Goal: Information Seeking & Learning: Learn about a topic

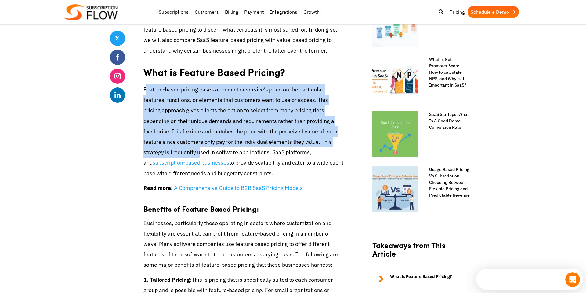
drag, startPoint x: 146, startPoint y: 91, endPoint x: 314, endPoint y: 139, distance: 174.6
click at [314, 139] on p "Feature-based pricing bases a product or service’s price on the particular feat…" at bounding box center [245, 131] width 202 height 94
click at [306, 108] on p "Feature-based pricing bases a product or service’s price on the particular feat…" at bounding box center [245, 131] width 202 height 94
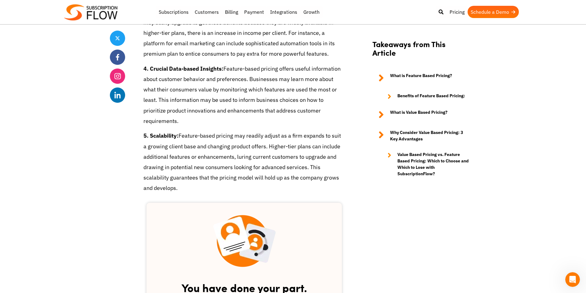
scroll to position [545, 0]
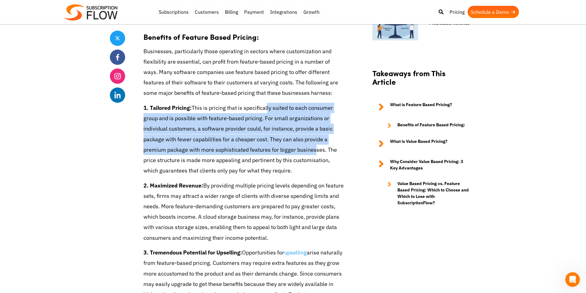
drag, startPoint x: 267, startPoint y: 105, endPoint x: 310, endPoint y: 147, distance: 59.6
click at [310, 147] on p "1. Tailored Pricing: This is pricing that is specifically suited to each consum…" at bounding box center [245, 139] width 202 height 73
click at [293, 139] on p "1. Tailored Pricing: This is pricing that is specifically suited to each consum…" at bounding box center [245, 139] width 202 height 73
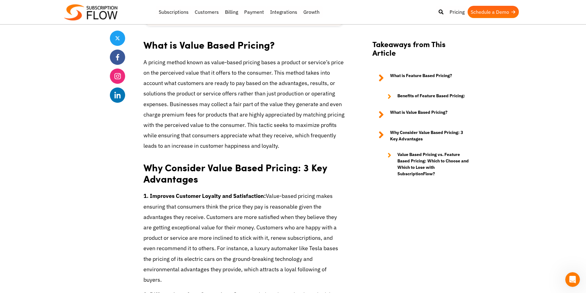
scroll to position [1163, 0]
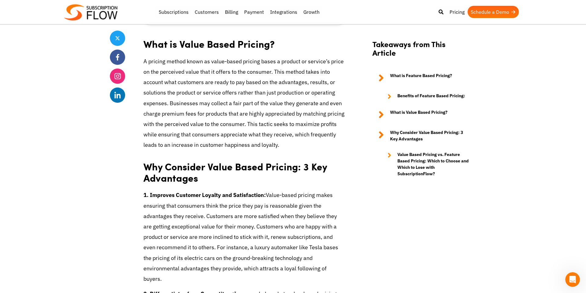
drag, startPoint x: 184, startPoint y: 184, endPoint x: 318, endPoint y: 261, distance: 153.9
click at [318, 261] on p "1. Improves Customer Loyalty and Satisfaction: Value-based pricing makes ensuri…" at bounding box center [245, 237] width 202 height 94
click at [278, 234] on p "1. Improves Customer Loyalty and Satisfaction: Value-based pricing makes ensuri…" at bounding box center [245, 237] width 202 height 94
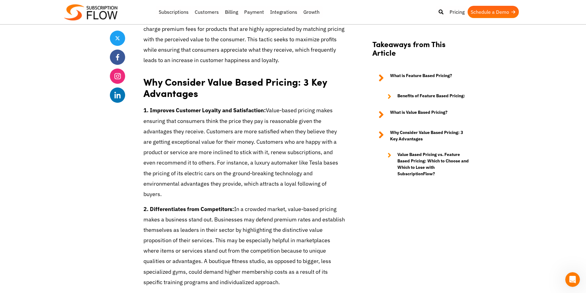
scroll to position [1277, 0]
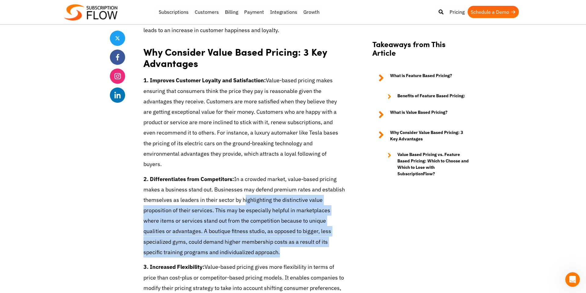
drag, startPoint x: 243, startPoint y: 178, endPoint x: 278, endPoint y: 236, distance: 67.3
click at [278, 236] on p "2. Differentiates from Competitors: In a crowded market, value-based pricing ma…" at bounding box center [245, 216] width 202 height 84
click at [250, 199] on p "2. Differentiates from Competitors: In a crowded market, value-based pricing ma…" at bounding box center [245, 216] width 202 height 84
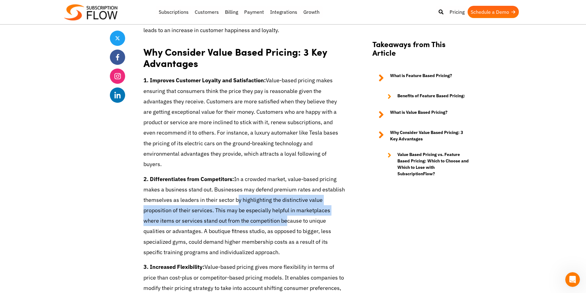
drag, startPoint x: 234, startPoint y: 177, endPoint x: 264, endPoint y: 199, distance: 36.7
click at [264, 199] on p "2. Differentiates from Competitors: In a crowded market, value-based pricing ma…" at bounding box center [245, 216] width 202 height 84
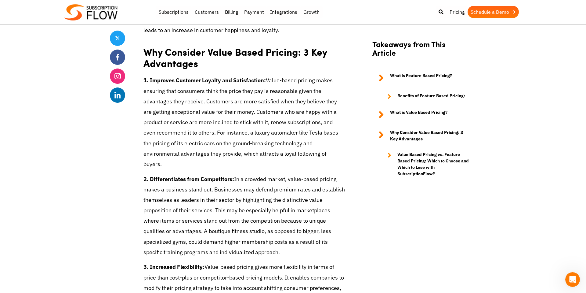
click at [251, 174] on p "2. Differentiates from Competitors: In a crowded market, value-based pricing ma…" at bounding box center [245, 216] width 202 height 84
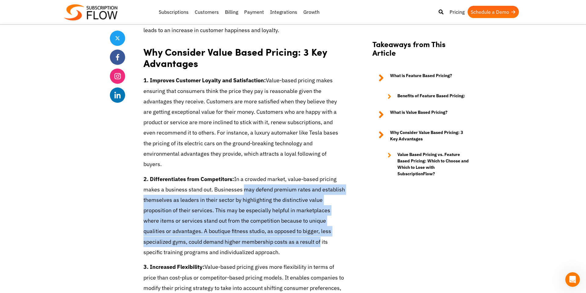
drag, startPoint x: 242, startPoint y: 167, endPoint x: 289, endPoint y: 219, distance: 69.8
click at [289, 219] on p "2. Differentiates from Competitors: In a crowded market, value-based pricing ma…" at bounding box center [245, 216] width 202 height 84
